Goal: Information Seeking & Learning: Learn about a topic

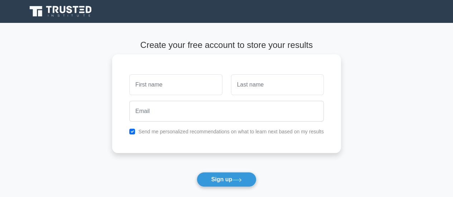
click at [179, 86] on input "text" at bounding box center [175, 85] width 93 height 21
type input "công"
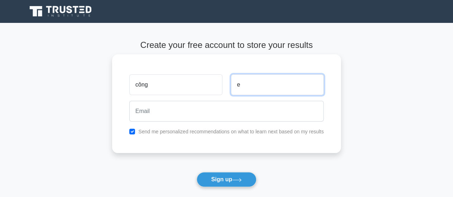
click at [252, 84] on input "e" at bounding box center [277, 85] width 93 height 21
type input "e"
type input "è"
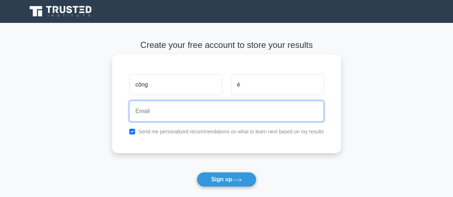
click at [196, 112] on input "email" at bounding box center [226, 111] width 195 height 21
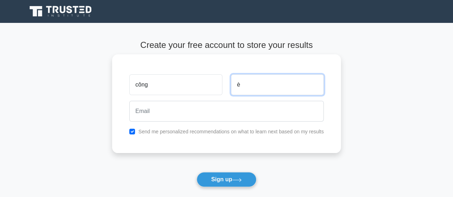
click at [283, 87] on input "è" at bounding box center [277, 85] width 93 height 21
type input "CFA"
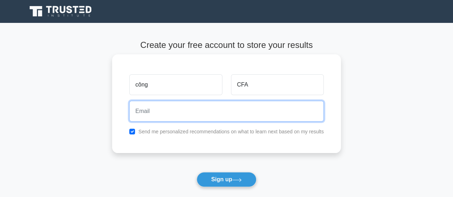
click at [235, 107] on input "email" at bounding box center [226, 111] width 195 height 21
type input "trinhquoccong192003@gmail.com"
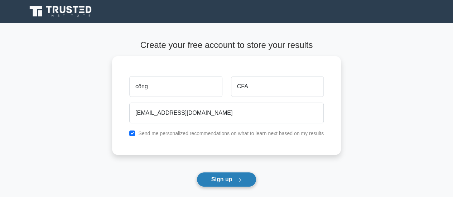
click at [208, 182] on button "Sign up" at bounding box center [227, 179] width 60 height 15
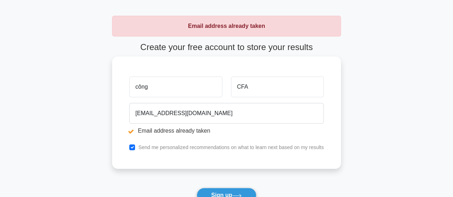
scroll to position [36, 0]
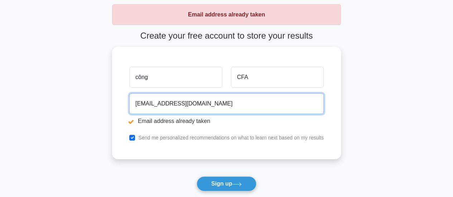
drag, startPoint x: 244, startPoint y: 100, endPoint x: 69, endPoint y: 100, distance: 174.1
click at [69, 100] on main "Email address already taken Create your free account to store your results công…" at bounding box center [226, 113] width 453 height 253
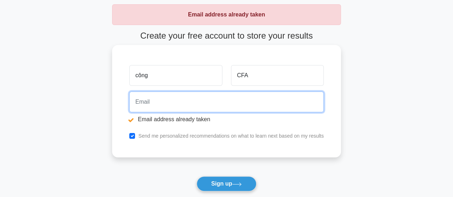
click at [146, 100] on input "email" at bounding box center [226, 102] width 195 height 21
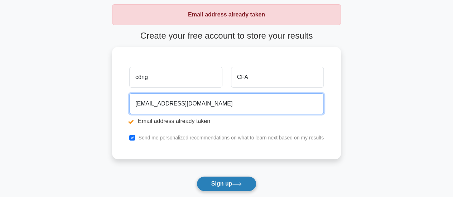
type input "congtq.fta@gmail.com"
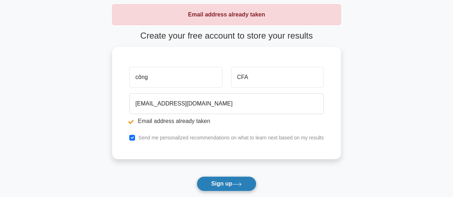
click at [222, 180] on button "Sign up" at bounding box center [227, 184] width 60 height 15
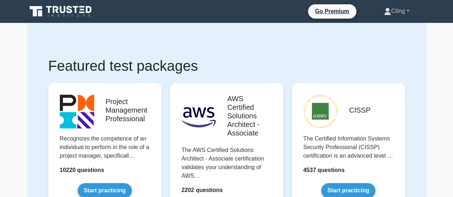
click at [411, 14] on link "Công" at bounding box center [396, 11] width 59 height 14
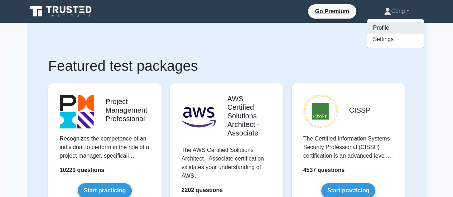
click at [390, 29] on link "Profile" at bounding box center [395, 27] width 57 height 11
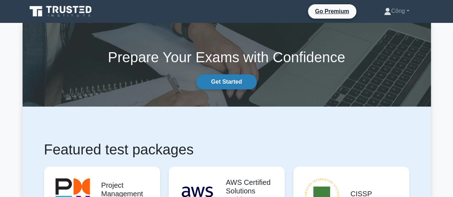
click at [212, 76] on link "Get Started" at bounding box center [226, 82] width 60 height 15
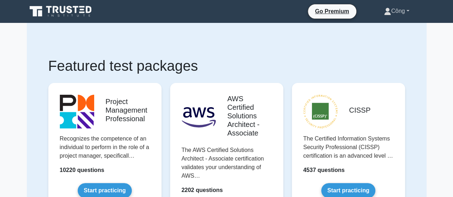
click at [393, 4] on link "Công" at bounding box center [396, 11] width 59 height 14
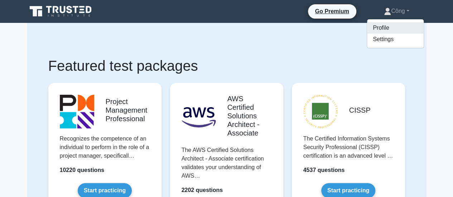
click at [380, 27] on link "Profile" at bounding box center [395, 27] width 57 height 11
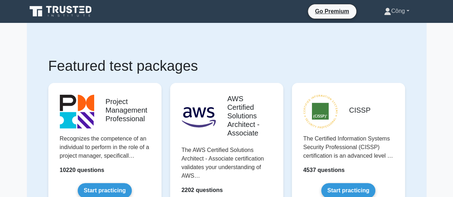
click at [393, 13] on link "Công" at bounding box center [396, 11] width 59 height 14
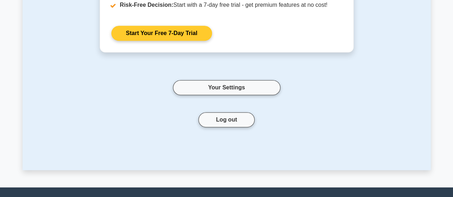
scroll to position [36, 0]
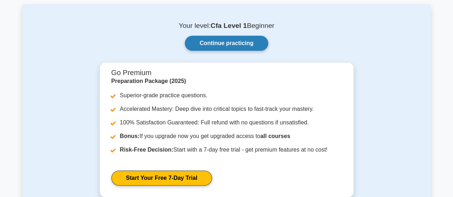
click at [223, 45] on link "Continue practicing" at bounding box center [226, 43] width 83 height 15
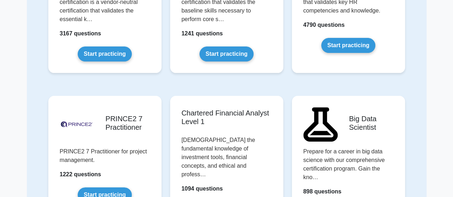
scroll to position [1469, 0]
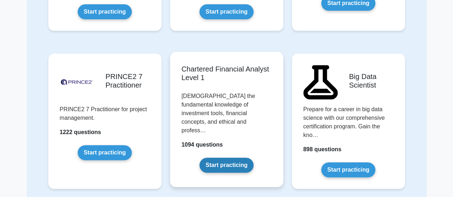
click at [230, 158] on link "Start practicing" at bounding box center [227, 165] width 54 height 15
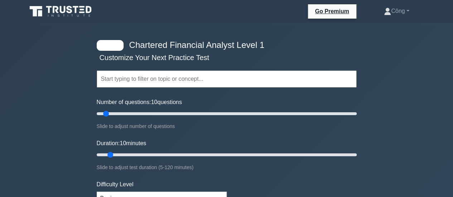
click at [168, 87] on input "text" at bounding box center [227, 79] width 260 height 17
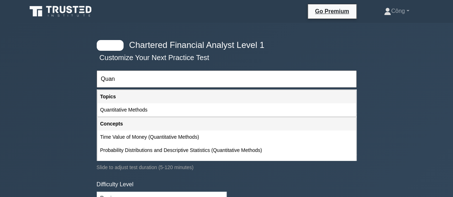
click at [157, 109] on div "Quantitative Methods" at bounding box center [226, 110] width 259 height 13
type input "Quantitative Methods"
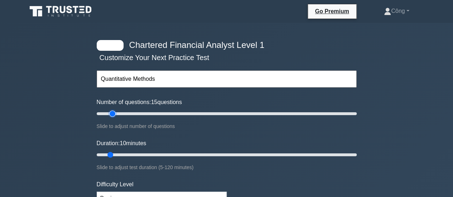
type input "15"
click at [112, 114] on input "Number of questions: 15 questions" at bounding box center [227, 114] width 260 height 9
type input "20"
click at [116, 114] on input "Number of questions: 20 questions" at bounding box center [227, 114] width 260 height 9
click at [128, 155] on input "Duration: 20 minutes" at bounding box center [227, 155] width 260 height 9
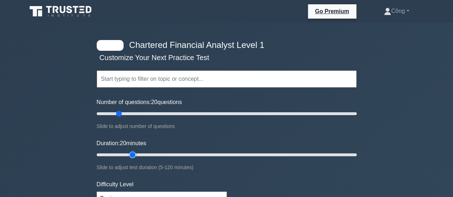
click at [135, 154] on input "Duration: 20 minutes" at bounding box center [227, 155] width 260 height 9
type input "25"
click at [143, 154] on input "Duration: 20 minutes" at bounding box center [227, 155] width 260 height 9
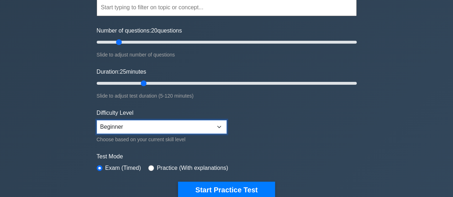
click at [167, 126] on select "Beginner Intermediate Expert" at bounding box center [162, 127] width 130 height 14
select select "intermediate"
click at [97, 120] on select "Beginner Intermediate Expert" at bounding box center [162, 127] width 130 height 14
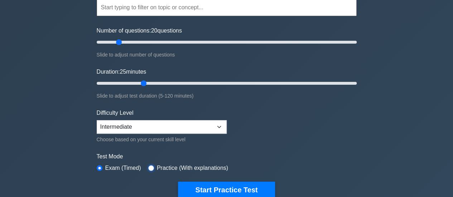
click at [149, 168] on input "radio" at bounding box center [151, 169] width 6 height 6
radio input "true"
type input "30"
click at [156, 82] on input "Duration: 30 minutes" at bounding box center [227, 83] width 260 height 9
click at [423, 148] on div "Chartered Financial Analyst Level 1 Customize Your Next Practice Test Topics Qu…" at bounding box center [226, 162] width 453 height 422
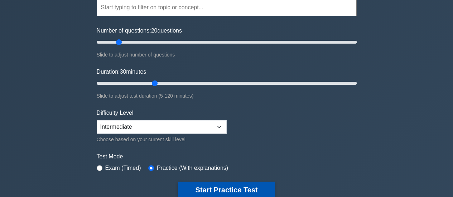
click at [214, 192] on button "Start Practice Test" at bounding box center [226, 190] width 97 height 16
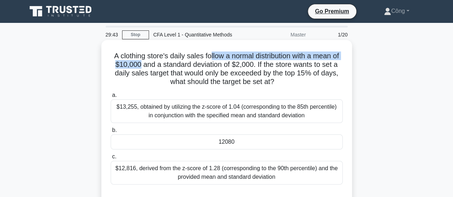
drag, startPoint x: 212, startPoint y: 54, endPoint x: 145, endPoint y: 65, distance: 68.7
click at [145, 65] on h5 "A clothing store's daily sales follow a normal distribution with a mean of $10,…" at bounding box center [227, 69] width 234 height 35
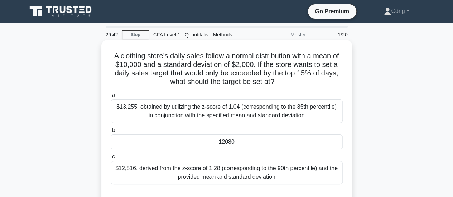
click at [203, 66] on h5 "A clothing store's daily sales follow a normal distribution with a mean of $10,…" at bounding box center [227, 69] width 234 height 35
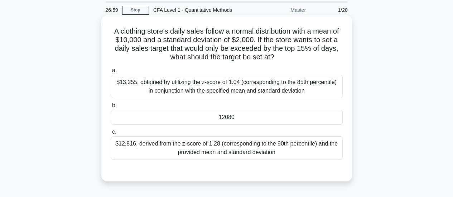
scroll to position [36, 0]
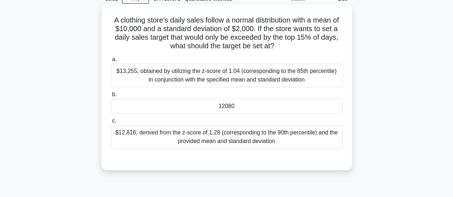
click at [227, 102] on div "12080" at bounding box center [227, 106] width 232 height 15
click at [111, 97] on input "b. 12080" at bounding box center [111, 94] width 0 height 5
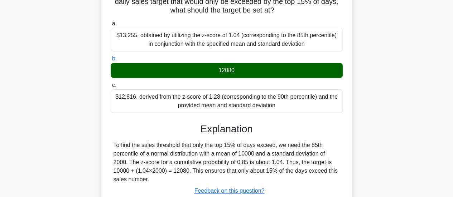
scroll to position [107, 0]
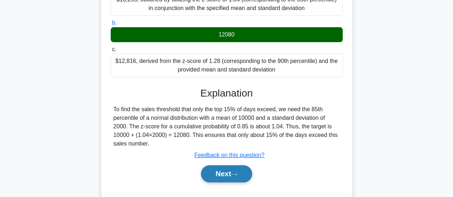
click at [236, 173] on icon at bounding box center [234, 175] width 6 height 4
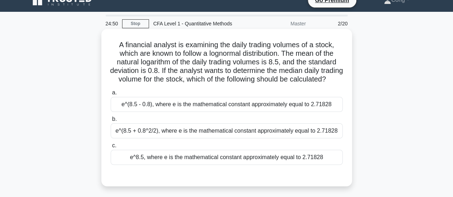
scroll to position [0, 0]
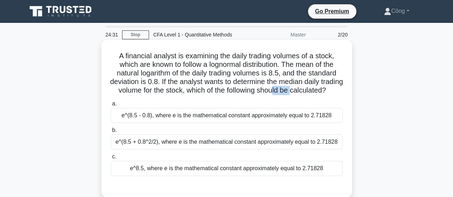
drag, startPoint x: 162, startPoint y: 97, endPoint x: 311, endPoint y: 92, distance: 149.5
click at [311, 92] on h5 "A financial analyst is examining the daily trading volumes of a stock, which ar…" at bounding box center [227, 74] width 234 height 44
click at [310, 95] on h5 "A financial analyst is examining the daily trading volumes of a stock, which ar…" at bounding box center [227, 74] width 234 height 44
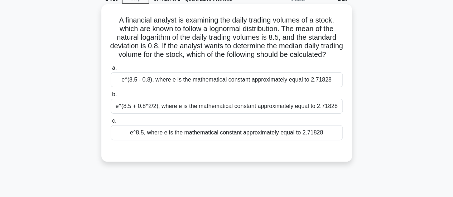
click at [309, 114] on div "e^(8.5 + 0.8^2/2), where e is the mathematical constant approximately equal to …" at bounding box center [227, 106] width 232 height 15
click at [111, 97] on input "b. e^(8.5 + 0.8^2/2), where e is the mathematical constant approximately equal …" at bounding box center [111, 94] width 0 height 5
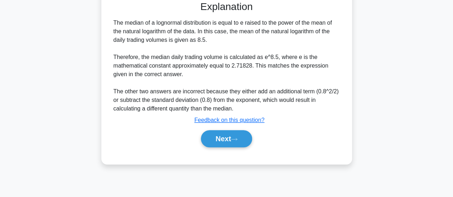
scroll to position [190, 0]
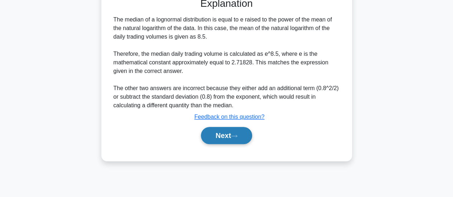
click at [234, 144] on button "Next" at bounding box center [226, 135] width 51 height 17
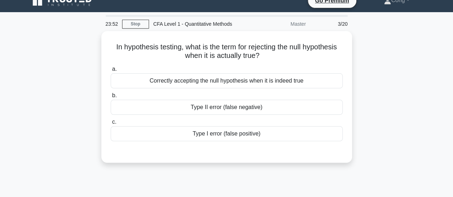
scroll to position [10, 0]
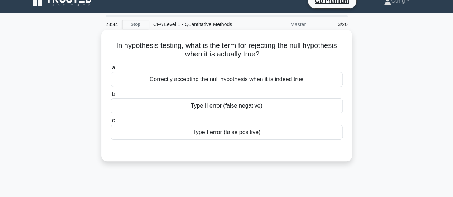
click at [260, 144] on div at bounding box center [227, 147] width 232 height 6
click at [260, 135] on div "Type I error (false positive)" at bounding box center [227, 132] width 232 height 15
click at [111, 123] on input "c. Type I error (false positive)" at bounding box center [111, 121] width 0 height 5
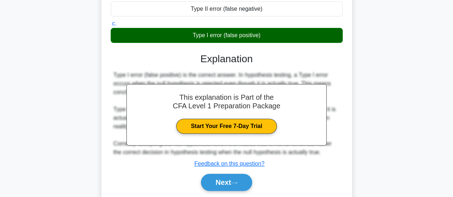
scroll to position [154, 0]
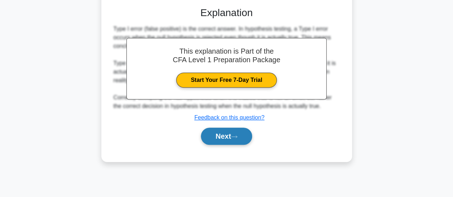
click at [234, 136] on icon at bounding box center [234, 137] width 6 height 4
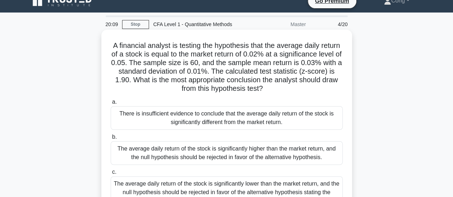
scroll to position [46, 0]
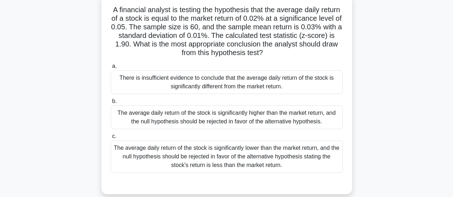
click at [266, 84] on div "There is insufficient evidence to conclude that the average daily return of the…" at bounding box center [227, 83] width 232 height 24
click at [111, 69] on input "a. There is insufficient evidence to conclude that the average daily return of …" at bounding box center [111, 66] width 0 height 5
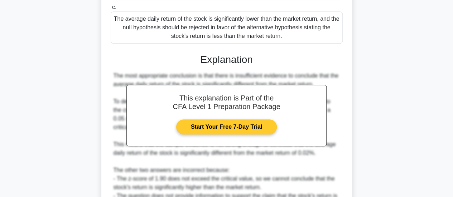
scroll to position [225, 0]
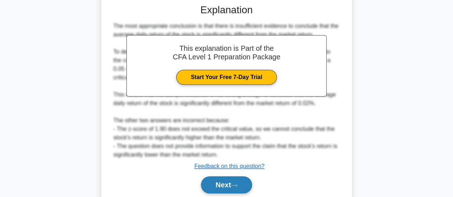
click at [232, 180] on button "Next" at bounding box center [226, 185] width 51 height 17
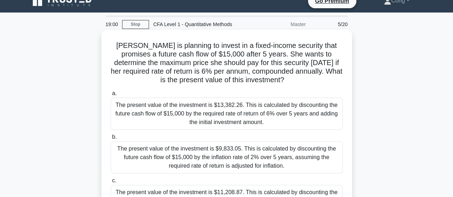
scroll to position [46, 0]
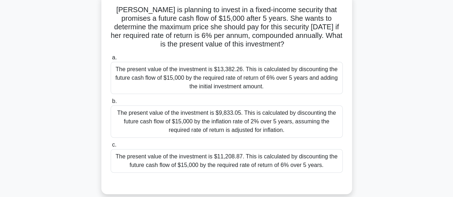
click at [236, 162] on div "The present value of the investment is $11,208.87. This is calculated by discou…" at bounding box center [227, 161] width 232 height 24
click at [111, 148] on input "c. The present value of the investment is $11,208.87. This is calculated by dis…" at bounding box center [111, 145] width 0 height 5
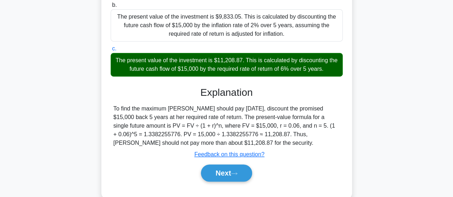
scroll to position [154, 0]
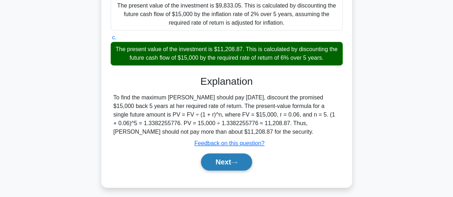
click at [229, 164] on button "Next" at bounding box center [226, 162] width 51 height 17
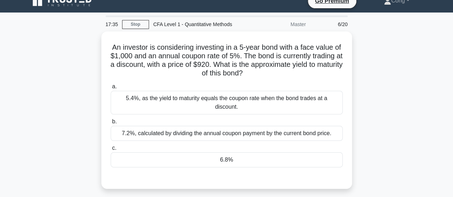
scroll to position [0, 0]
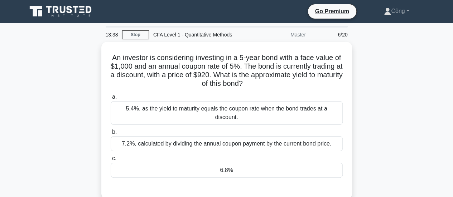
click at [360, 107] on div "An investor is considering investing in a 5-year bond with a face value of $1,0…" at bounding box center [227, 125] width 408 height 166
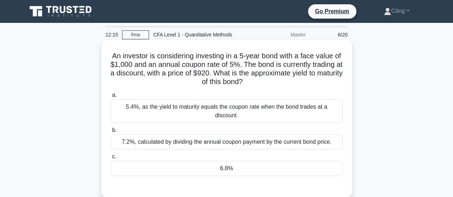
click at [249, 161] on div "6.8%" at bounding box center [227, 168] width 232 height 15
click at [111, 156] on input "c. 6.8%" at bounding box center [111, 157] width 0 height 5
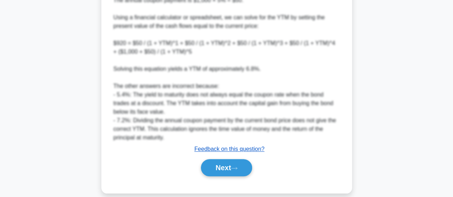
scroll to position [303, 0]
click at [227, 168] on div "Next" at bounding box center [227, 167] width 232 height 23
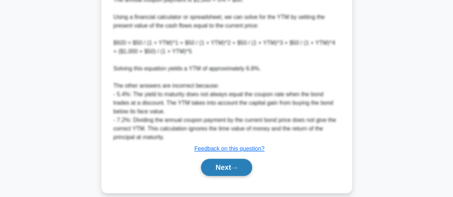
drag, startPoint x: 227, startPoint y: 167, endPoint x: 229, endPoint y: 162, distance: 4.9
click at [228, 165] on button "Next" at bounding box center [226, 167] width 51 height 17
click at [229, 162] on button "Next" at bounding box center [226, 167] width 51 height 17
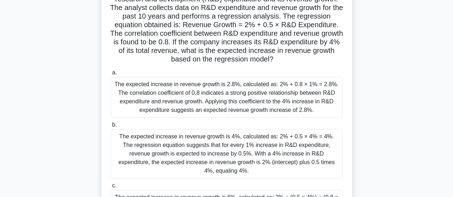
scroll to position [82, 0]
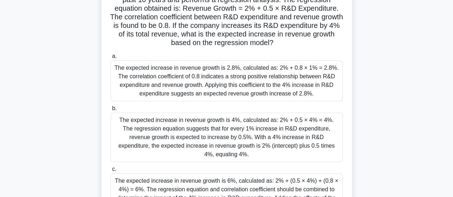
click at [301, 137] on div "The expected increase in revenue growth is 4%, calculated as: 2% + 0.5 × 4% = 4…" at bounding box center [227, 137] width 232 height 49
click at [111, 111] on input "b. The expected increase in revenue growth is 4%, calculated as: 2% + 0.5 × 4% …" at bounding box center [111, 108] width 0 height 5
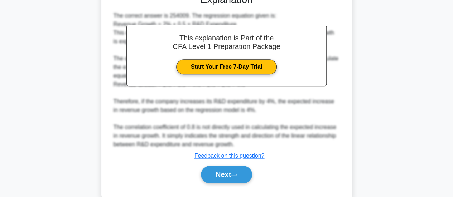
scroll to position [333, 0]
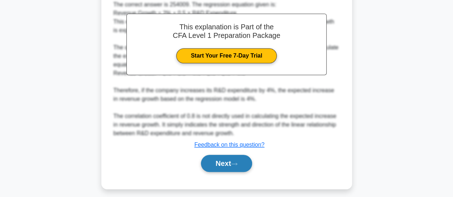
click at [232, 166] on button "Next" at bounding box center [226, 163] width 51 height 17
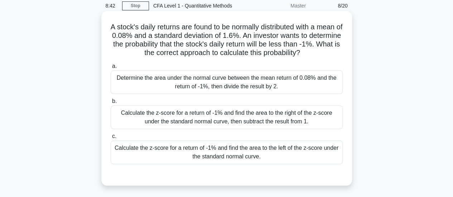
scroll to position [75, 0]
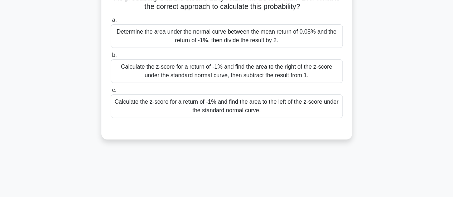
click at [239, 106] on div "Calculate the z-score for a return of -1% and find the area to the left of the …" at bounding box center [227, 107] width 232 height 24
click at [111, 93] on input "c. Calculate the z-score for a return of -1% and find the area to the left of t…" at bounding box center [111, 90] width 0 height 5
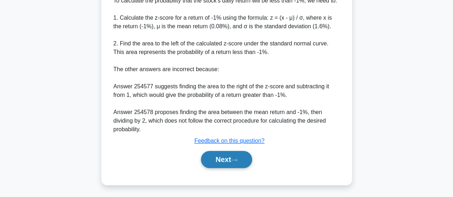
scroll to position [226, 0]
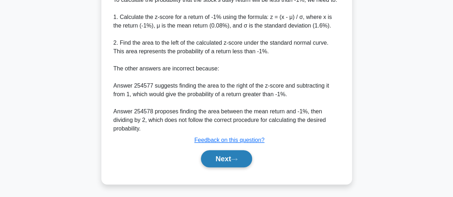
click at [229, 157] on button "Next" at bounding box center [226, 158] width 51 height 17
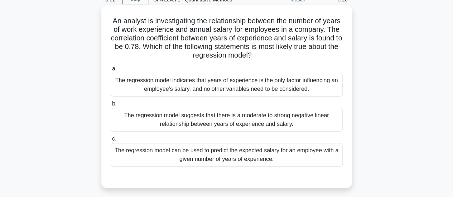
scroll to position [46, 0]
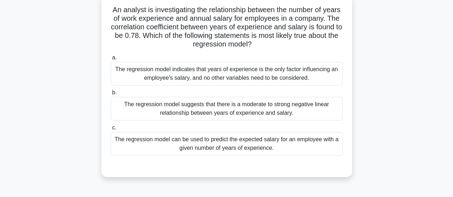
click at [281, 147] on div "The regression model can be used to predict the expected salary for an employee…" at bounding box center [227, 144] width 232 height 24
click at [111, 130] on input "c. The regression model can be used to predict the expected salary for an emplo…" at bounding box center [111, 128] width 0 height 5
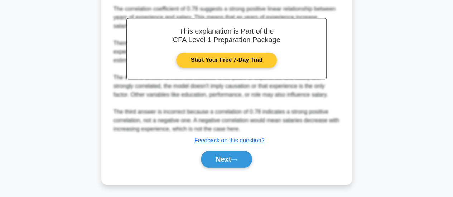
scroll to position [226, 0]
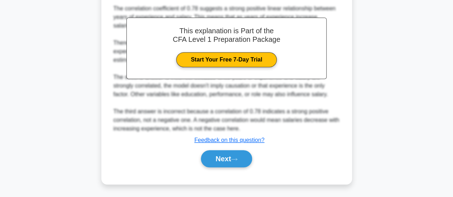
click at [225, 145] on div "This explanation is Part of the CFA Level 1 Preparation Package Start Your Free…" at bounding box center [227, 74] width 232 height 193
click at [226, 155] on button "Next" at bounding box center [226, 158] width 51 height 17
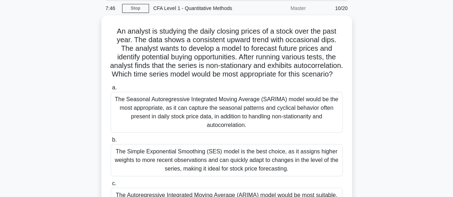
scroll to position [10, 0]
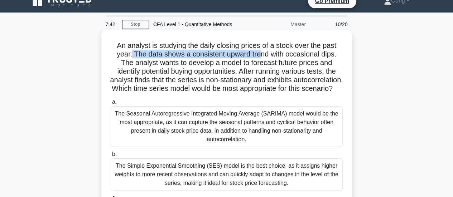
drag, startPoint x: 262, startPoint y: 51, endPoint x: 130, endPoint y: 57, distance: 131.6
click at [130, 57] on h5 "An analyst is studying the daily closing prices of a stock over the past year. …" at bounding box center [227, 67] width 234 height 52
click at [147, 53] on h5 "An analyst is studying the daily closing prices of a stock over the past year. …" at bounding box center [227, 67] width 234 height 52
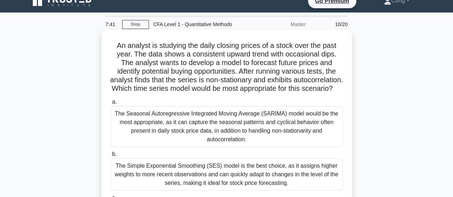
click at [229, 59] on h5 "An analyst is studying the daily closing prices of a stock over the past year. …" at bounding box center [227, 67] width 234 height 52
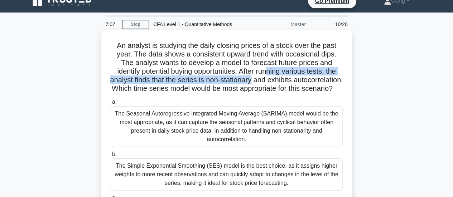
drag, startPoint x: 277, startPoint y: 74, endPoint x: 279, endPoint y: 80, distance: 6.6
click at [279, 80] on h5 "An analyst is studying the daily closing prices of a stock over the past year. …" at bounding box center [227, 67] width 234 height 52
drag, startPoint x: 174, startPoint y: 89, endPoint x: 270, endPoint y: 98, distance: 97.1
click at [270, 94] on h5 "An analyst is studying the daily closing prices of a stock over the past year. …" at bounding box center [227, 67] width 234 height 52
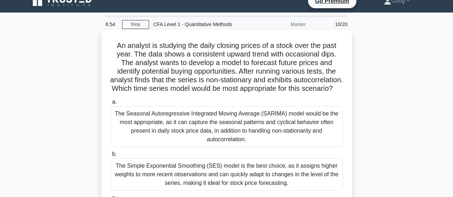
click at [248, 64] on h5 "An analyst is studying the daily closing prices of a stock over the past year. …" at bounding box center [227, 67] width 234 height 52
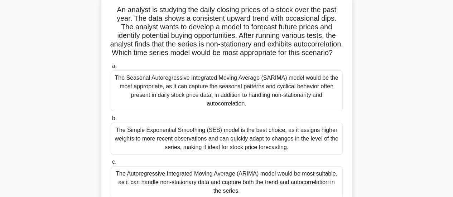
click at [245, 121] on div "a. The Seasonal Autoregressive Integrated Moving Average (SARIMA) model would b…" at bounding box center [226, 131] width 241 height 140
click at [244, 110] on div "The Seasonal Autoregressive Integrated Moving Average (SARIMA) model would be t…" at bounding box center [227, 91] width 232 height 41
click at [111, 69] on input "a. The Seasonal Autoregressive Integrated Moving Average (SARIMA) model would b…" at bounding box center [111, 66] width 0 height 5
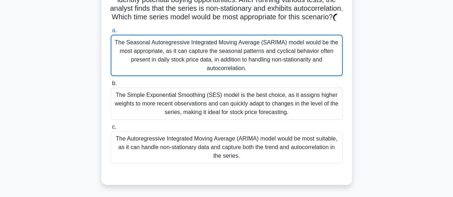
scroll to position [118, 0]
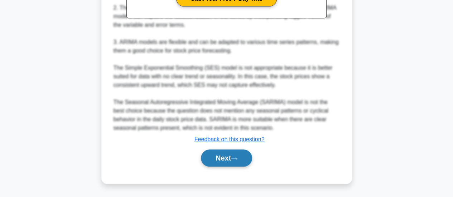
click at [224, 158] on button "Next" at bounding box center [226, 158] width 51 height 17
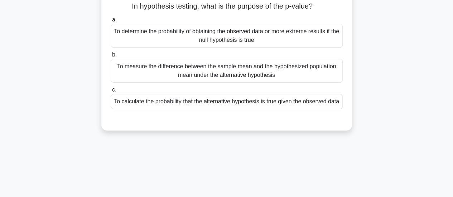
scroll to position [0, 0]
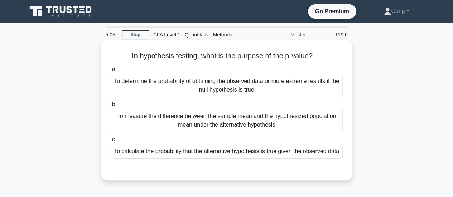
drag, startPoint x: 129, startPoint y: 55, endPoint x: 349, endPoint y: 51, distance: 220.0
click at [349, 51] on div "In hypothesis testing, what is the purpose of the p-value? .spinner_0XTQ{transf…" at bounding box center [226, 110] width 245 height 135
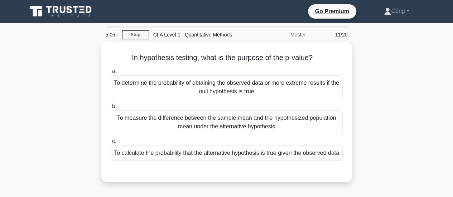
copy h5 "In hypothesis testing, what is the purpose of the p-value?"
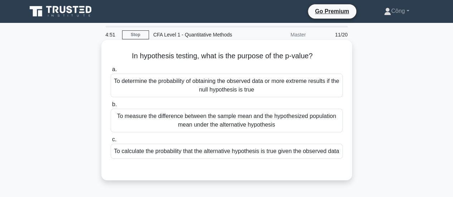
click at [255, 66] on label "a. To determine the probability of obtaining the observed data or more extreme …" at bounding box center [227, 81] width 232 height 32
click at [111, 67] on input "a. To determine the probability of obtaining the observed data or more extreme …" at bounding box center [111, 69] width 0 height 5
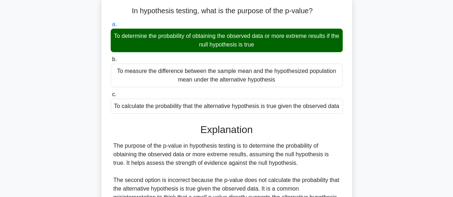
scroll to position [72, 0]
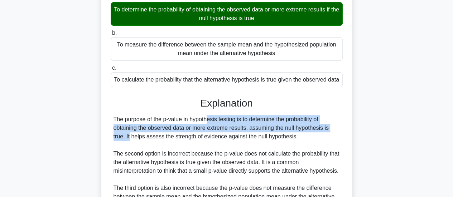
drag, startPoint x: 163, startPoint y: 124, endPoint x: 311, endPoint y: 137, distance: 149.3
click at [311, 137] on div "The purpose of the p-value in hypothesis testing is to determine the probabilit…" at bounding box center [227, 175] width 226 height 120
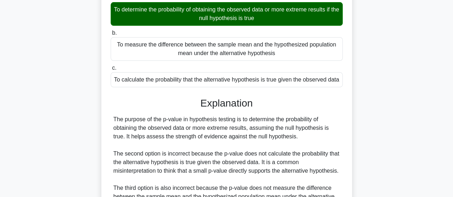
click at [312, 142] on div "The purpose of the p-value in hypothesis testing is to determine the probabilit…" at bounding box center [227, 175] width 226 height 120
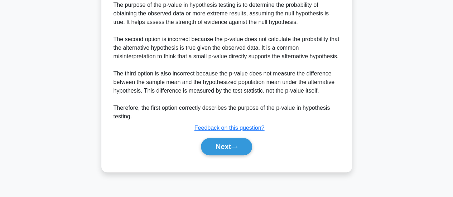
scroll to position [191, 0]
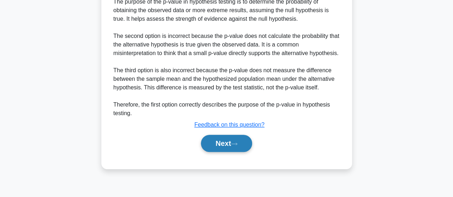
click at [241, 152] on button "Next" at bounding box center [226, 143] width 51 height 17
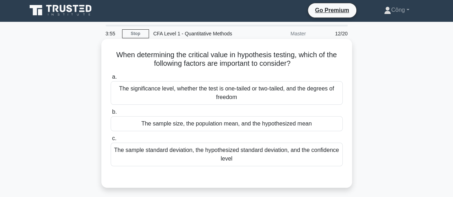
scroll to position [0, 0]
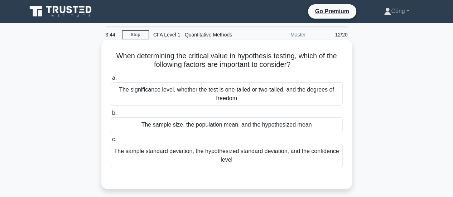
click at [238, 99] on div "The significance level, whether the test is one-tailed or two-tailed, and the d…" at bounding box center [227, 94] width 232 height 24
click at [111, 81] on input "a. The significance level, whether the test is one-tailed or two-tailed, and th…" at bounding box center [111, 78] width 0 height 5
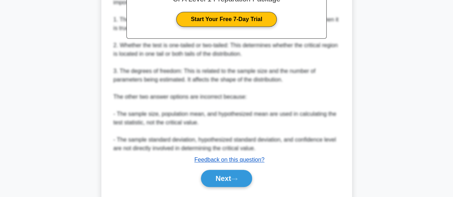
scroll to position [251, 0]
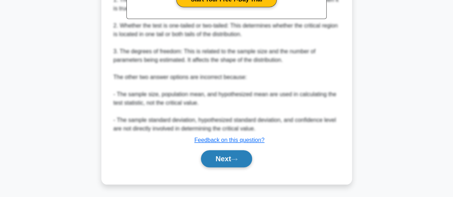
click at [234, 164] on button "Next" at bounding box center [226, 158] width 51 height 17
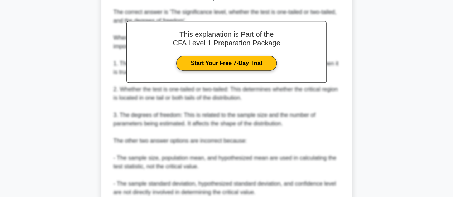
click at [238, 162] on div "3:39 Stop CFA Level 1 - Quantitative Methods Master 13/20 When determining the …" at bounding box center [227, 46] width 408 height 421
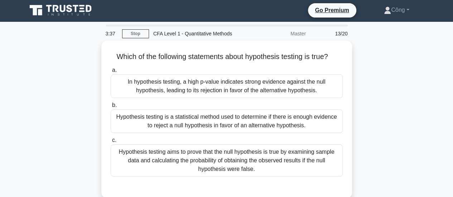
scroll to position [0, 0]
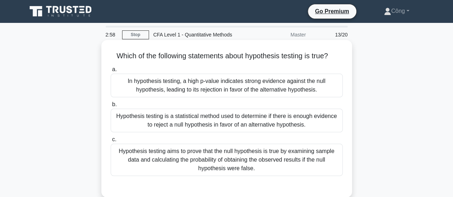
click at [236, 125] on div "Hypothesis testing is a statistical method used to determine if there is enough…" at bounding box center [227, 121] width 232 height 24
click at [111, 107] on input "b. Hypothesis testing is a statistical method used to determine if there is eno…" at bounding box center [111, 104] width 0 height 5
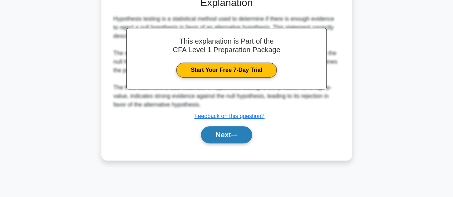
click at [235, 133] on button "Next" at bounding box center [226, 134] width 51 height 17
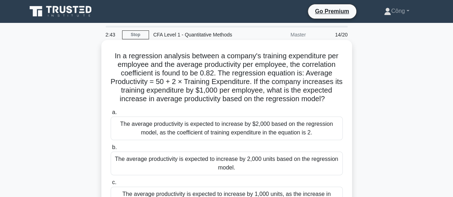
drag, startPoint x: 286, startPoint y: 94, endPoint x: 351, endPoint y: 105, distance: 66.2
click at [351, 105] on div "In a regression analysis between a company's training expenditure per employee …" at bounding box center [226, 136] width 251 height 192
click at [332, 110] on label "a. The average productivity is expected to increase by $2,000 based on the regr…" at bounding box center [227, 124] width 232 height 32
click at [111, 110] on input "a. The average productivity is expected to increase by $2,000 based on the regr…" at bounding box center [111, 112] width 0 height 5
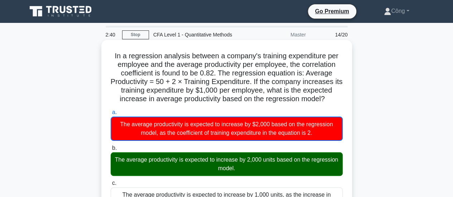
click at [292, 169] on div "The average productivity is expected to increase by 2,000 units based on the re…" at bounding box center [227, 165] width 232 height 24
click at [111, 151] on input "b. The average productivity is expected to increase by 2,000 units based on the…" at bounding box center [111, 148] width 0 height 5
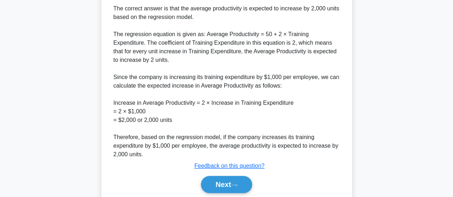
scroll to position [260, 0]
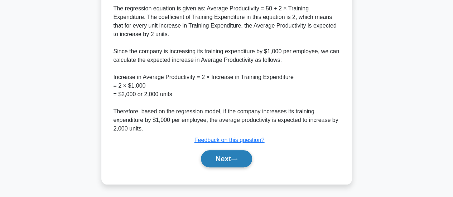
click at [212, 153] on button "Next" at bounding box center [226, 158] width 51 height 17
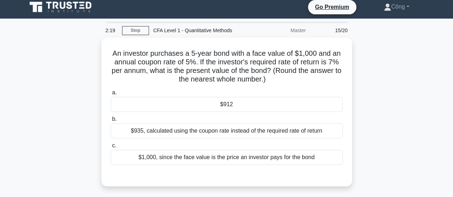
scroll to position [0, 0]
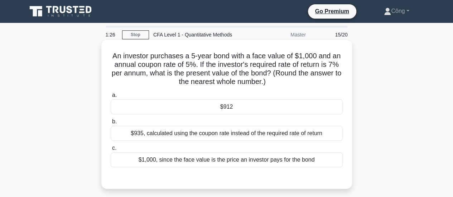
click at [160, 102] on div "$912" at bounding box center [227, 107] width 232 height 15
click at [111, 98] on input "a. $912" at bounding box center [111, 95] width 0 height 5
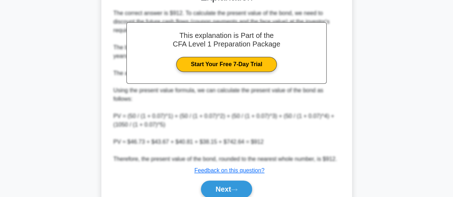
scroll to position [215, 0]
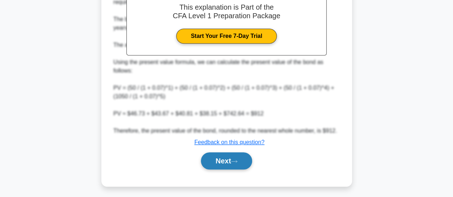
click at [212, 161] on button "Next" at bounding box center [226, 161] width 51 height 17
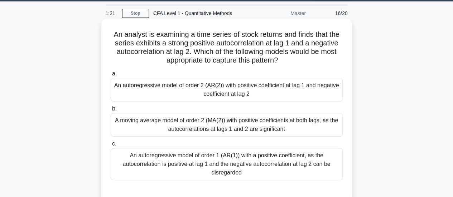
scroll to position [10, 0]
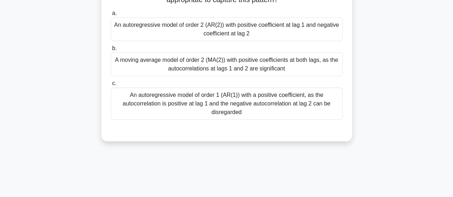
click at [200, 67] on div "A moving average model of order 2 (MA(2)) with positive coefficients at both la…" at bounding box center [227, 65] width 232 height 24
click at [111, 51] on input "b. A moving average model of order 2 (MA(2)) with positive coefficients at both…" at bounding box center [111, 48] width 0 height 5
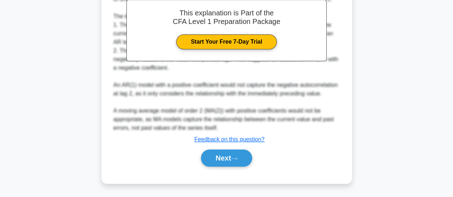
scroll to position [252, 0]
click at [231, 155] on button "Next" at bounding box center [226, 158] width 51 height 17
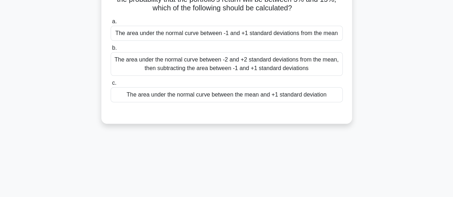
scroll to position [1, 0]
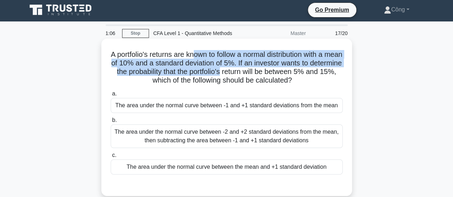
drag, startPoint x: 201, startPoint y: 57, endPoint x: 255, endPoint y: 71, distance: 55.8
click at [255, 71] on h5 "A portfolio's returns are known to follow a normal distribution with a mean of …" at bounding box center [227, 67] width 234 height 35
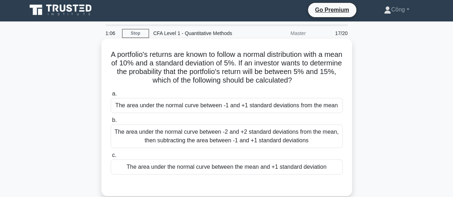
click at [267, 73] on h5 "A portfolio's returns are known to follow a normal distribution with a mean of …" at bounding box center [227, 67] width 234 height 35
click at [241, 138] on div "The area under the normal curve between -2 and +2 standard deviations from the …" at bounding box center [227, 137] width 232 height 24
click at [111, 123] on input "b. The area under the normal curve between -2 and +2 standard deviations from t…" at bounding box center [111, 120] width 0 height 5
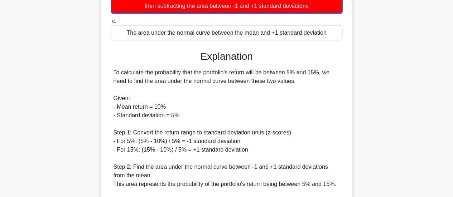
scroll to position [226, 0]
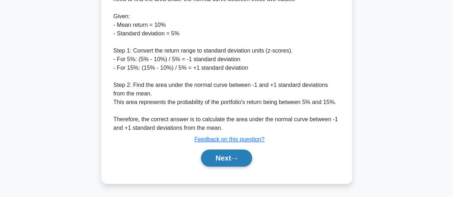
click at [229, 155] on button "Next" at bounding box center [226, 158] width 51 height 17
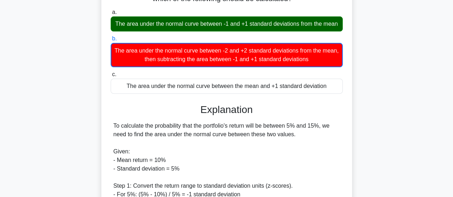
scroll to position [0, 0]
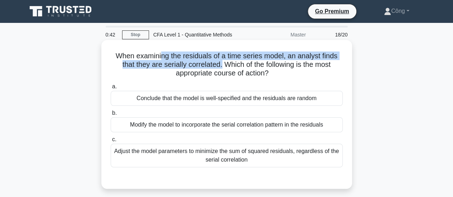
drag, startPoint x: 162, startPoint y: 55, endPoint x: 221, endPoint y: 63, distance: 60.0
click at [221, 63] on h5 "When examining the residuals of a time series model, an analyst finds that they…" at bounding box center [227, 65] width 234 height 27
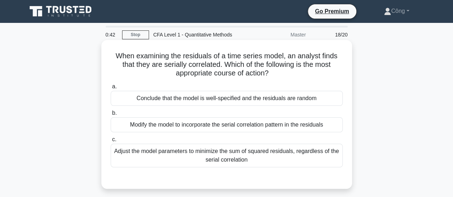
click at [228, 66] on h5 "When examining the residuals of a time series model, an analyst finds that they…" at bounding box center [227, 65] width 234 height 27
drag, startPoint x: 222, startPoint y: 66, endPoint x: 332, endPoint y: 75, distance: 110.7
click at [333, 74] on h5 "When examining the residuals of a time series model, an analyst finds that they…" at bounding box center [227, 65] width 234 height 27
click at [318, 82] on div "a. Conclude that the model is well-specified and the residuals are random b. Mo…" at bounding box center [226, 125] width 241 height 88
click at [292, 100] on div "Conclude that the model is well-specified and the residuals are random" at bounding box center [227, 98] width 232 height 15
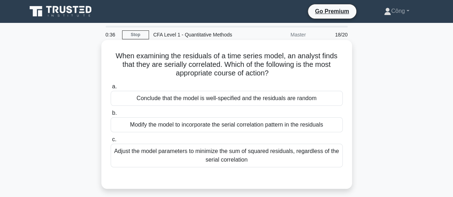
click at [111, 89] on input "a. Conclude that the model is well-specified and the residuals are random" at bounding box center [111, 87] width 0 height 5
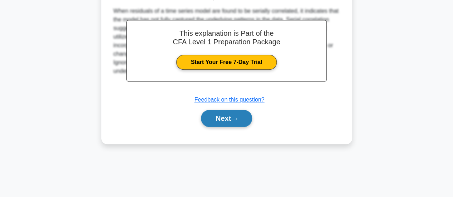
click at [226, 110] on button "Next" at bounding box center [226, 118] width 51 height 17
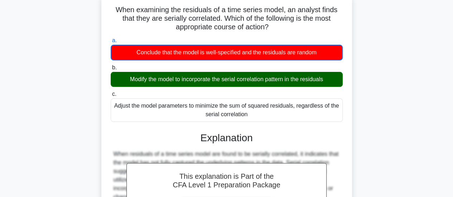
scroll to position [111, 0]
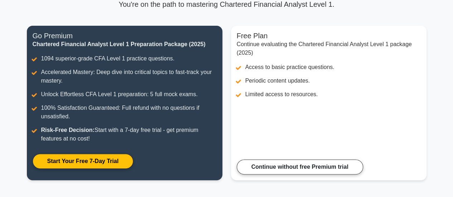
scroll to position [69, 0]
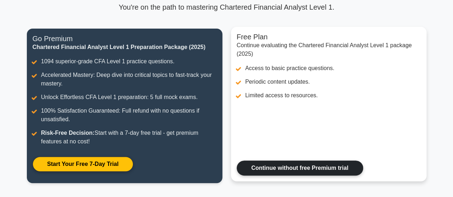
click at [283, 164] on link "Continue without free Premium trial" at bounding box center [300, 168] width 126 height 15
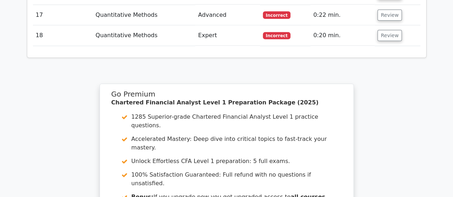
scroll to position [1277, 0]
